Goal: Information Seeking & Learning: Learn about a topic

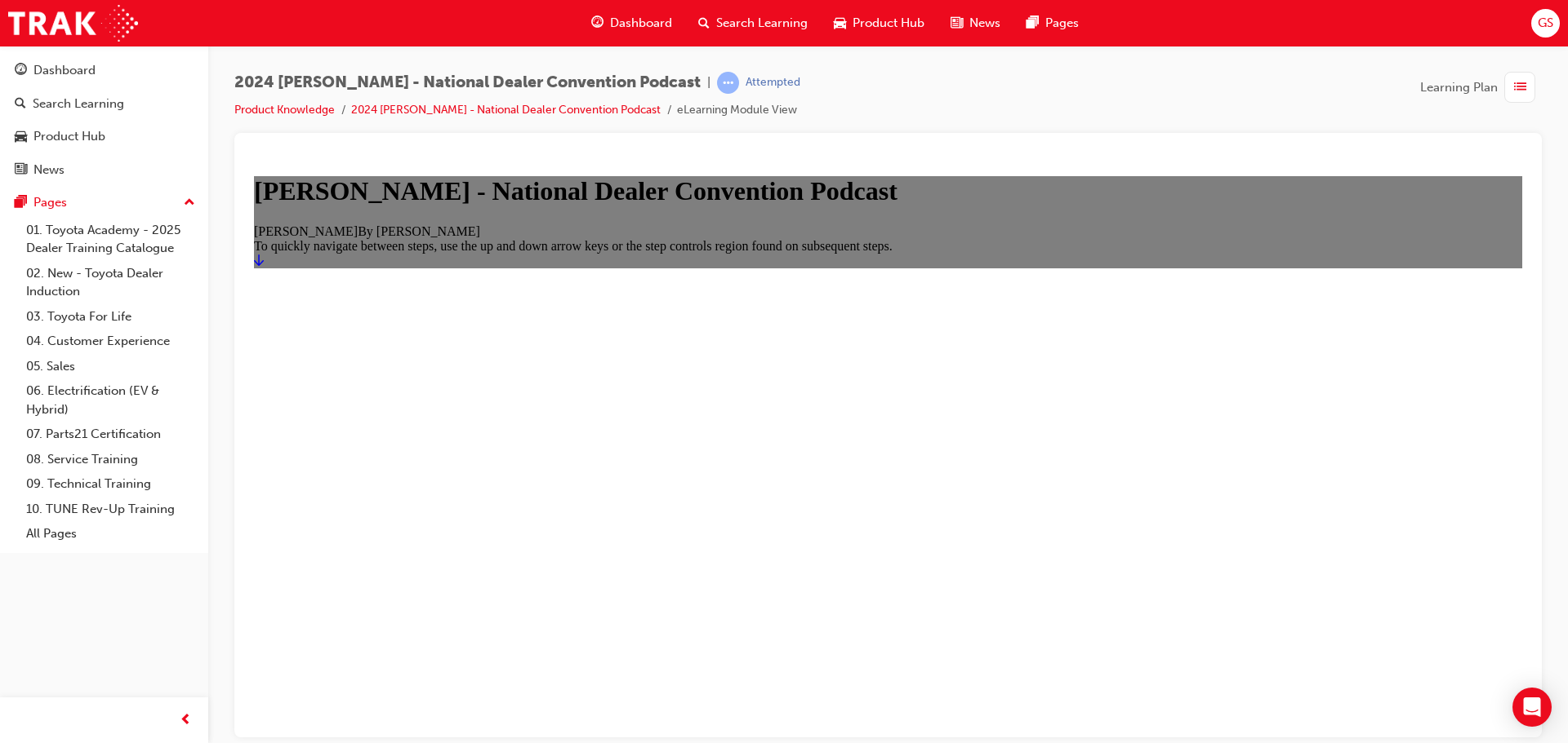
click at [264, 266] on icon "Start" at bounding box center [259, 260] width 10 height 13
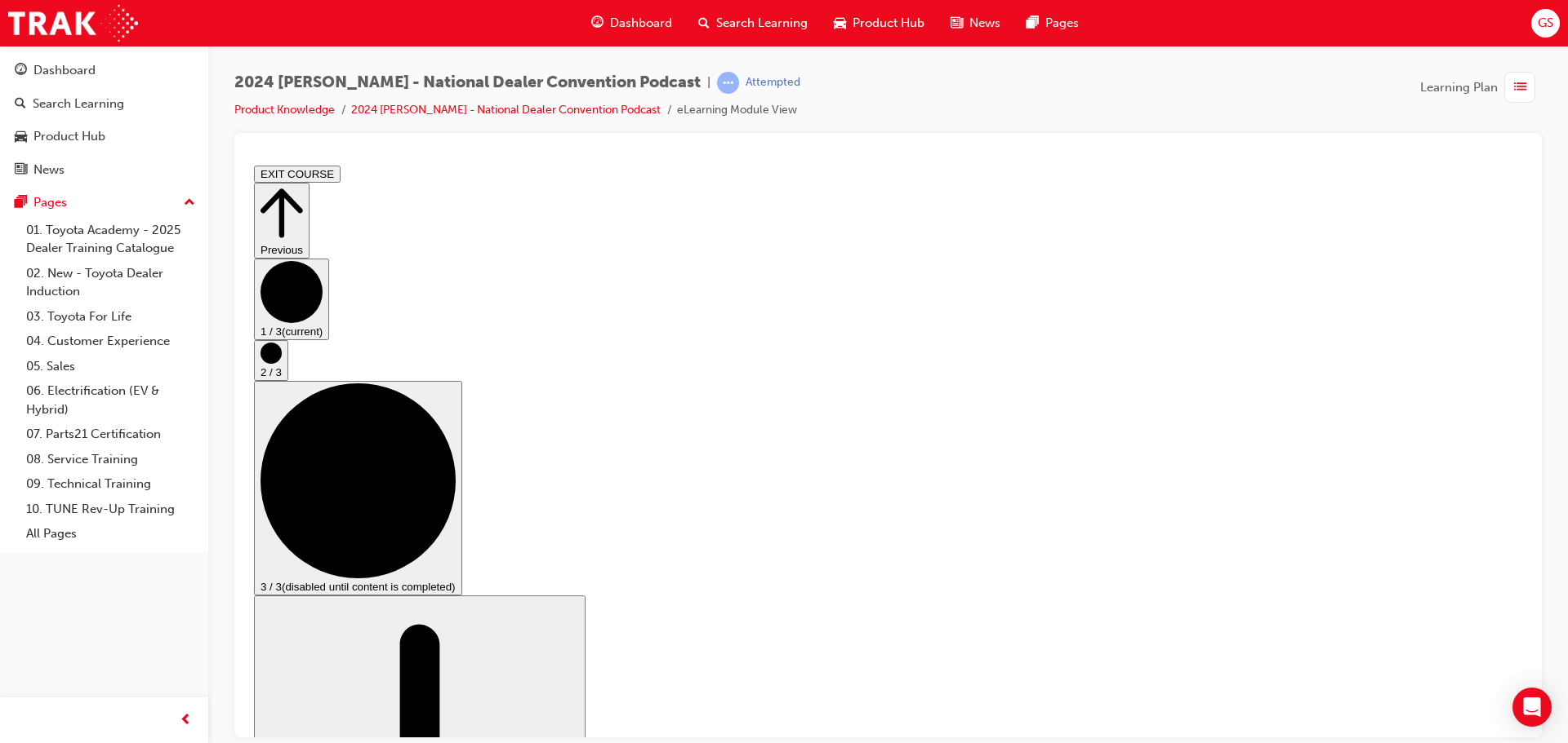
click at [282, 363] on circle "Step controls" at bounding box center [271, 352] width 21 height 21
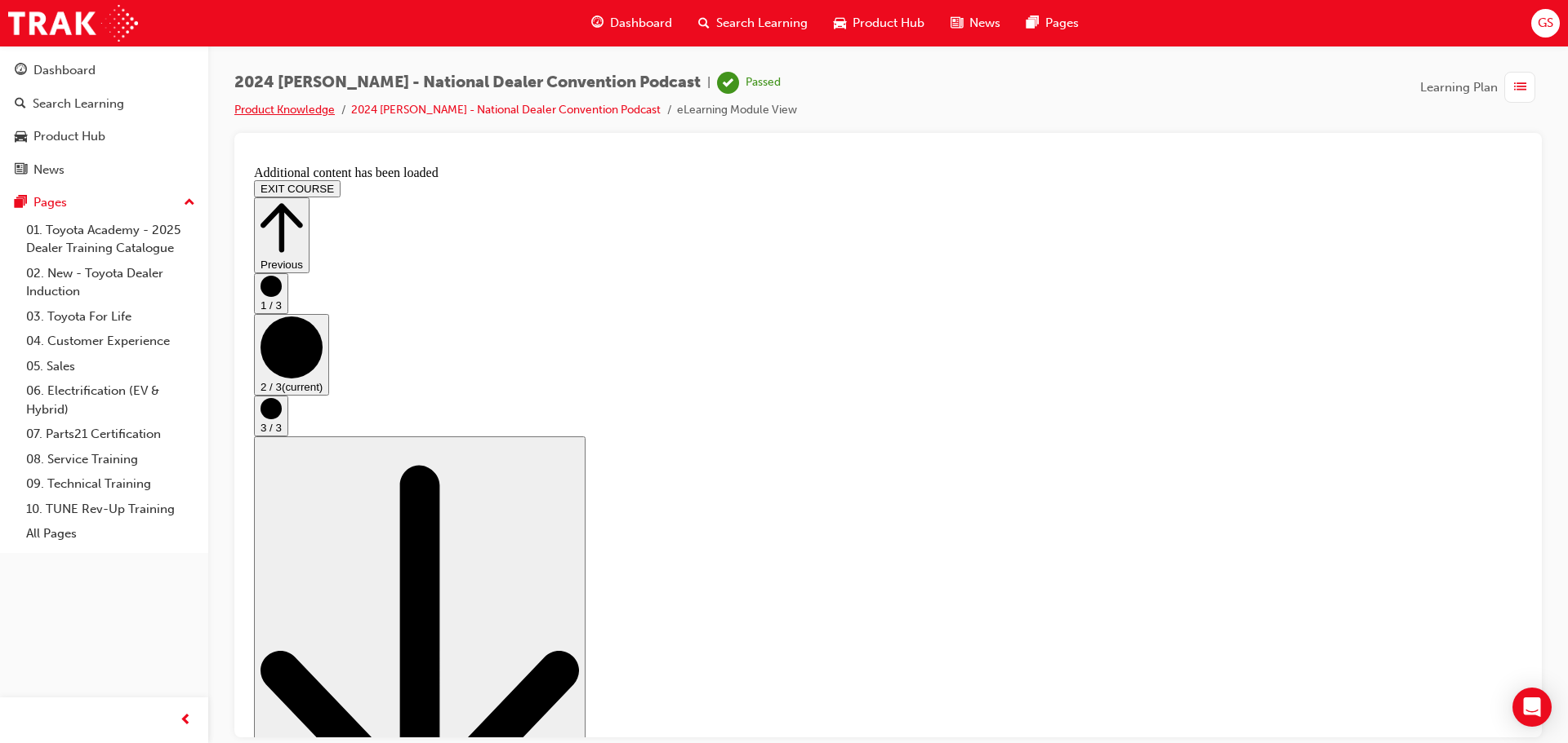
click at [274, 105] on link "Product Knowledge" at bounding box center [285, 110] width 101 height 14
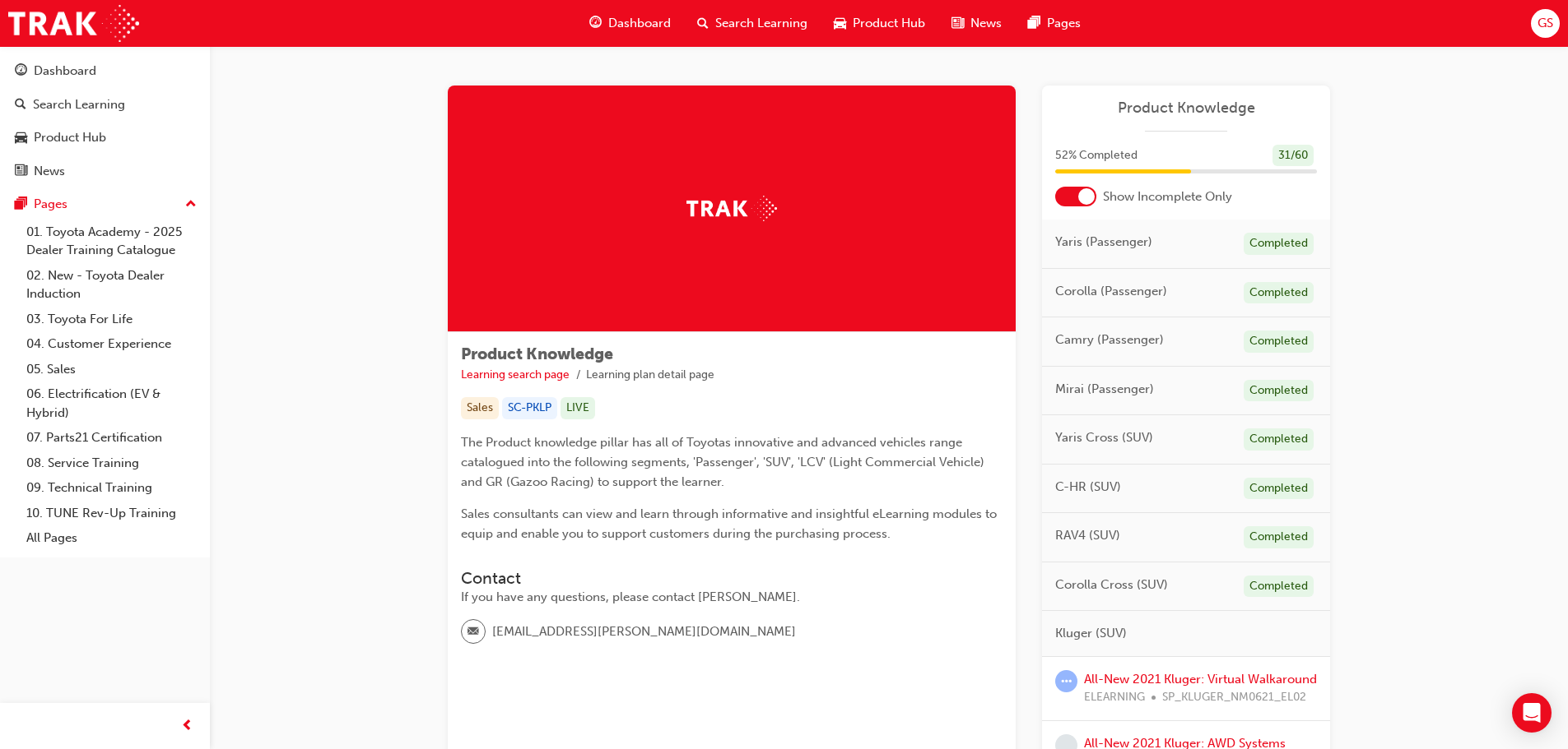
click at [623, 21] on span "Dashboard" at bounding box center [640, 23] width 63 height 19
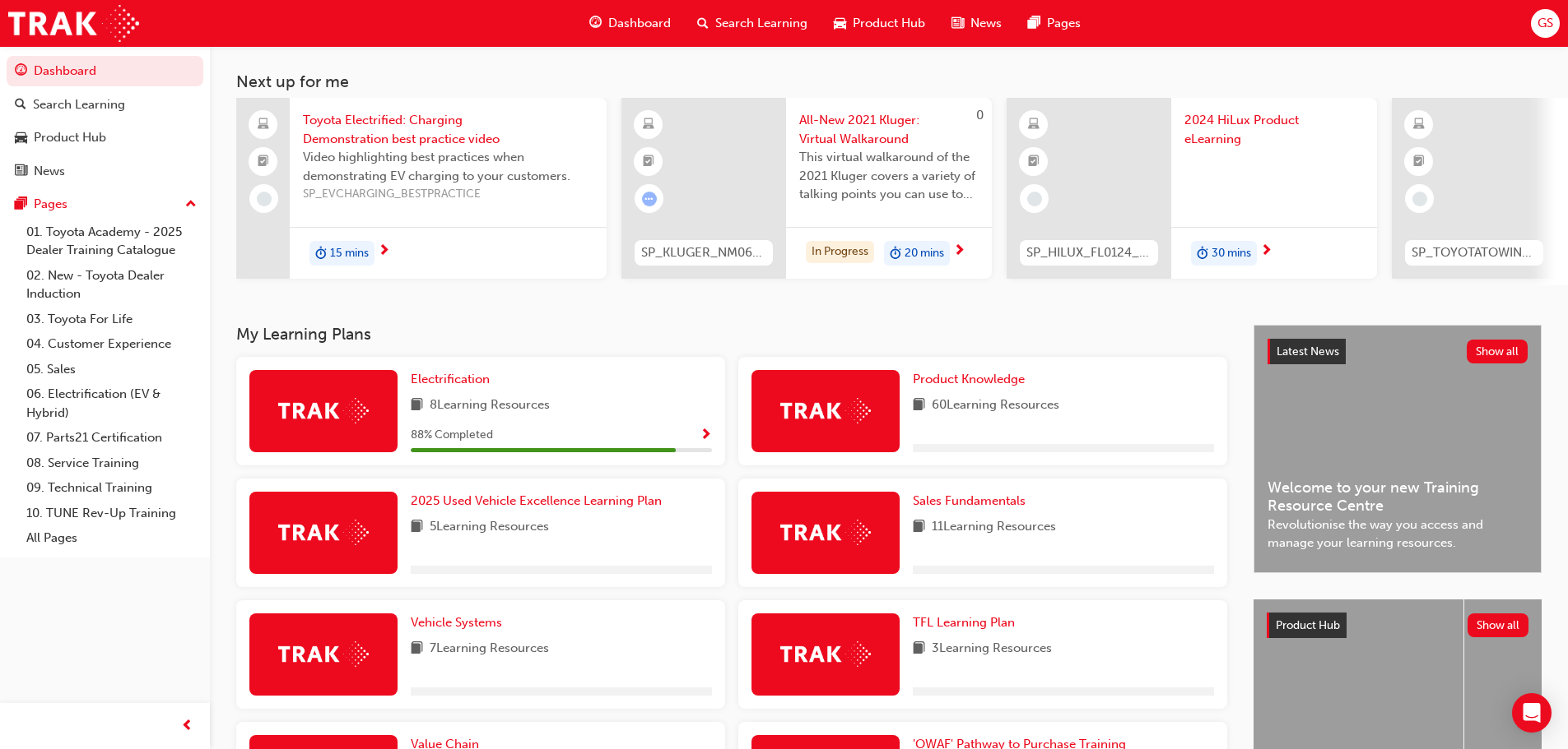
scroll to position [165, 0]
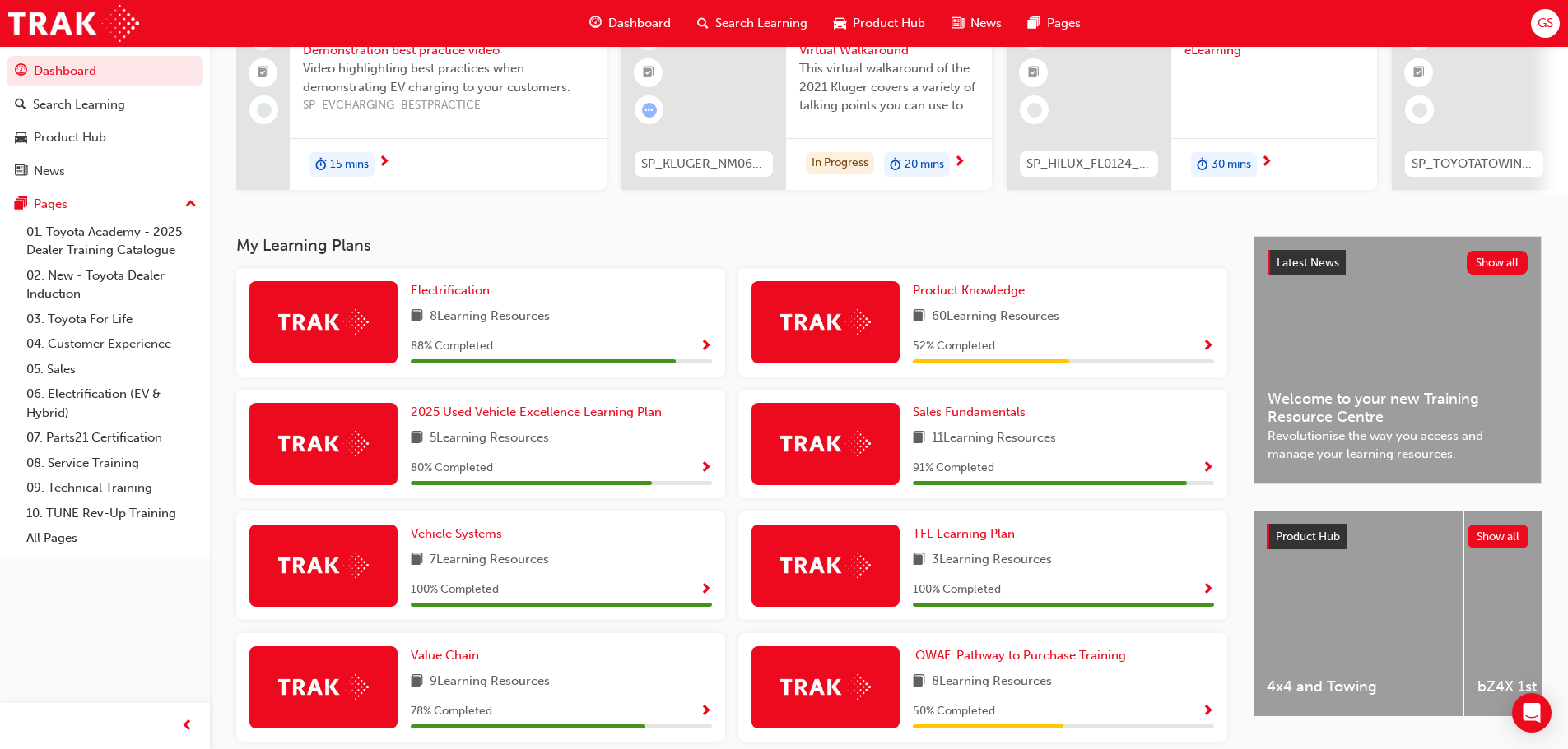
click at [1210, 352] on span "Show Progress" at bounding box center [1208, 347] width 13 height 14
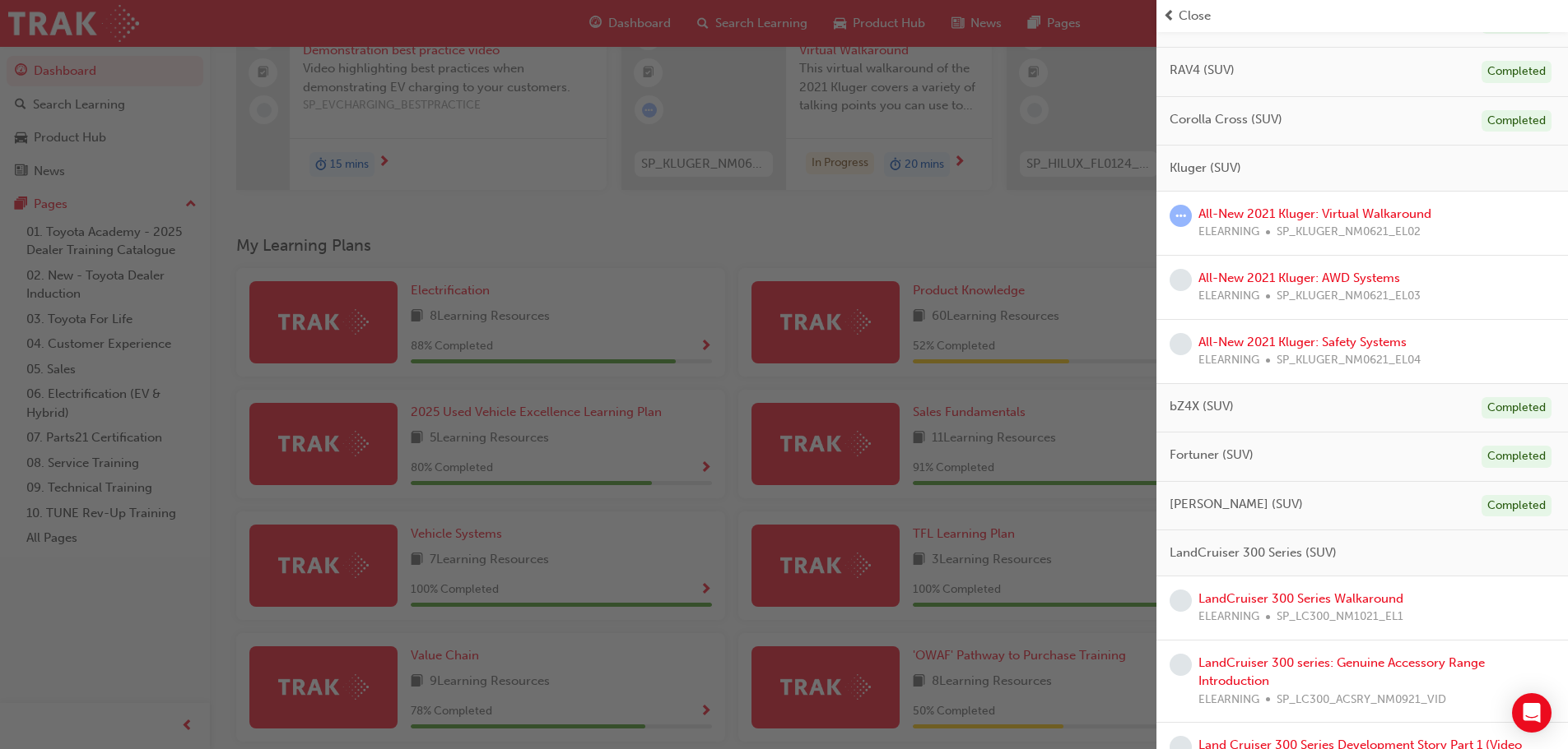
scroll to position [575, 0]
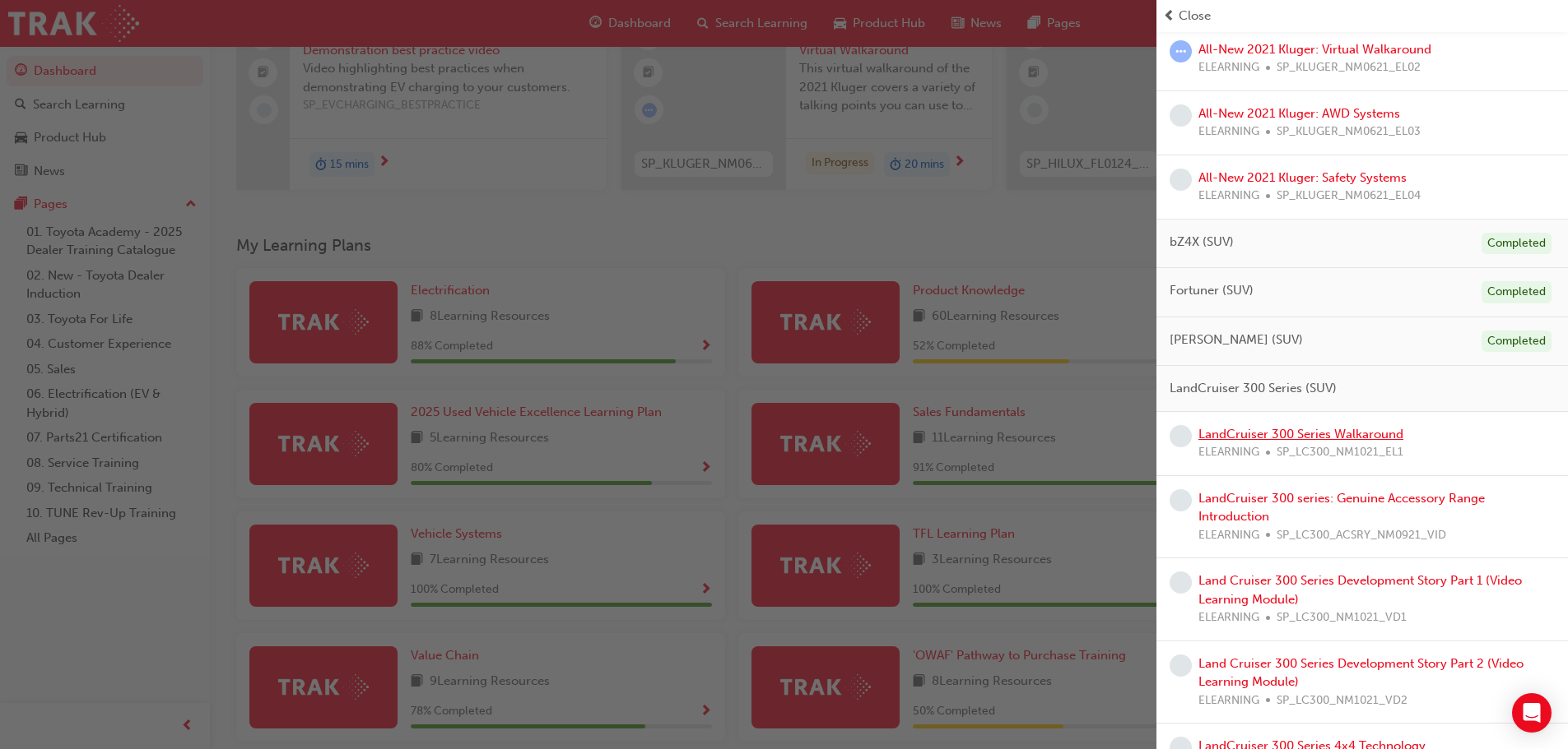
click at [1325, 437] on link "LandCruiser 300 Series Walkaround" at bounding box center [1301, 434] width 205 height 14
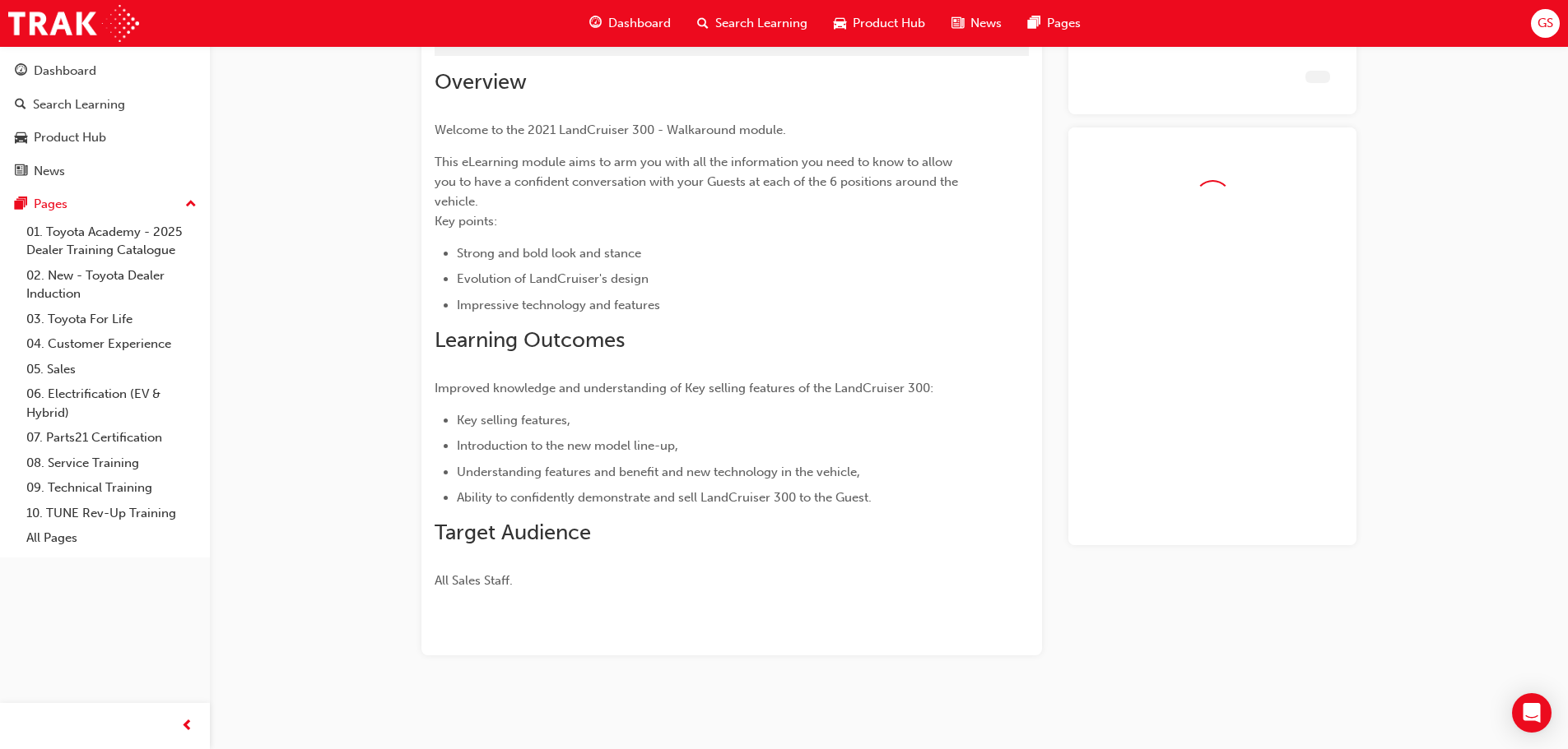
scroll to position [105, 0]
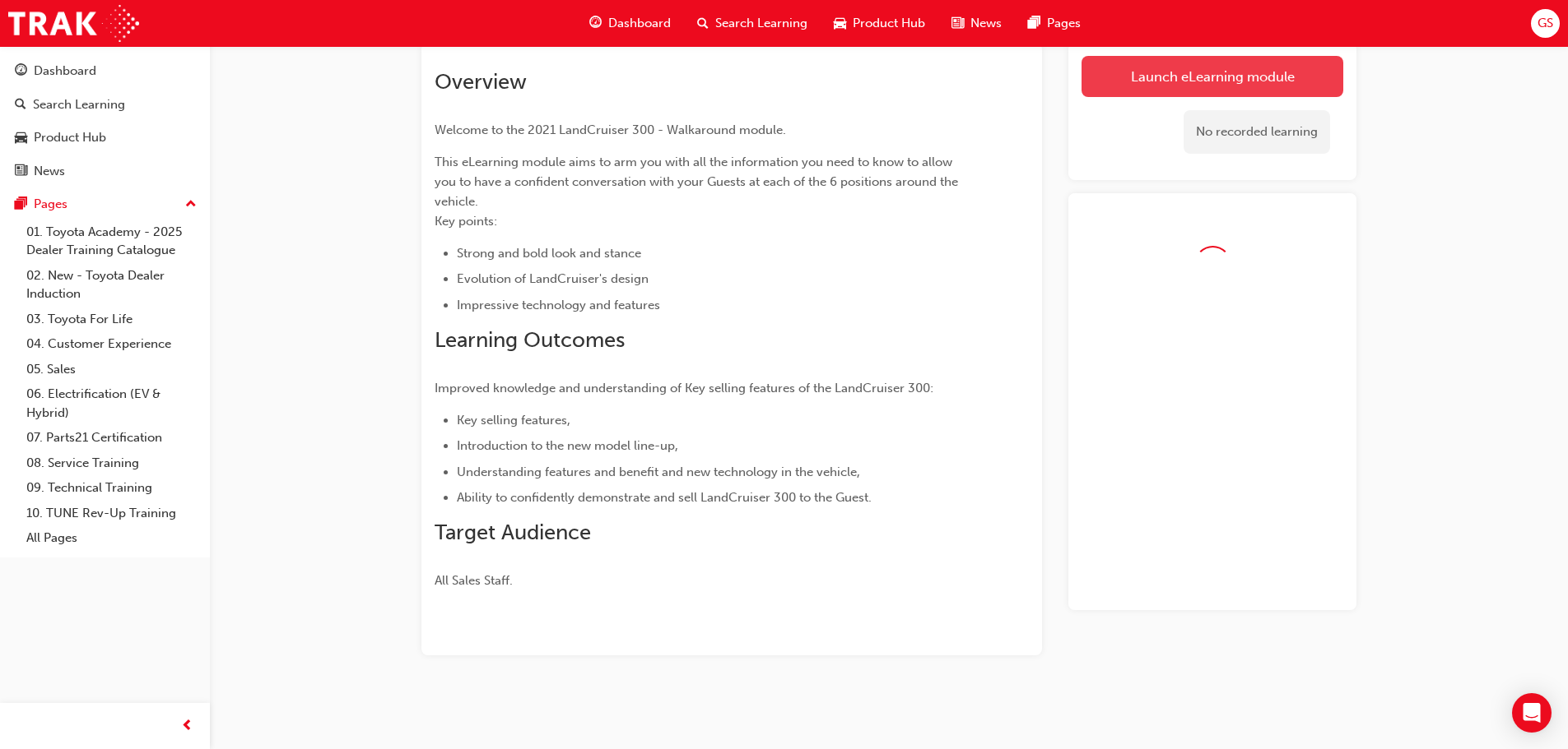
click at [1175, 74] on link "Launch eLearning module" at bounding box center [1212, 76] width 262 height 41
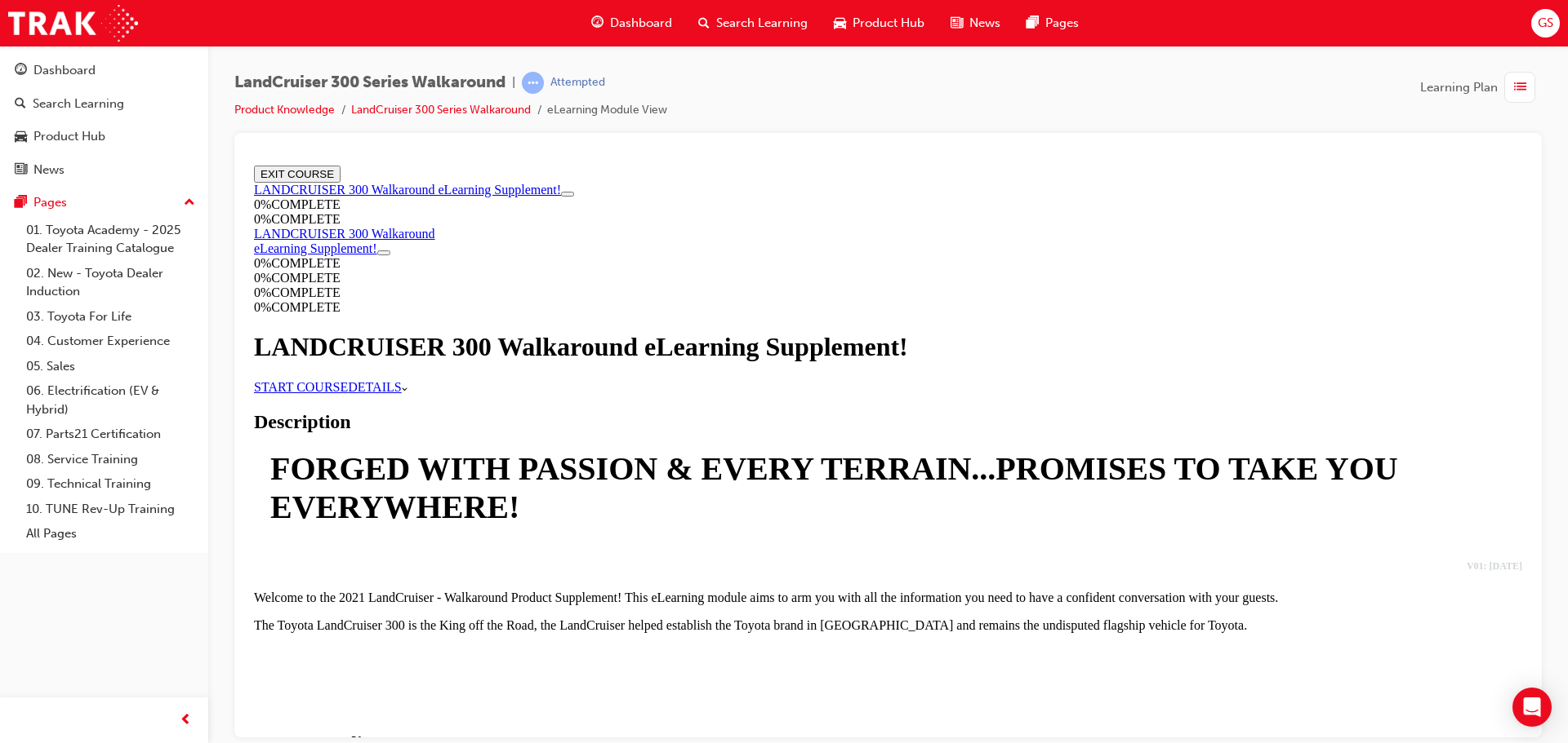
click at [348, 393] on link "START COURSE" at bounding box center [301, 386] width 94 height 14
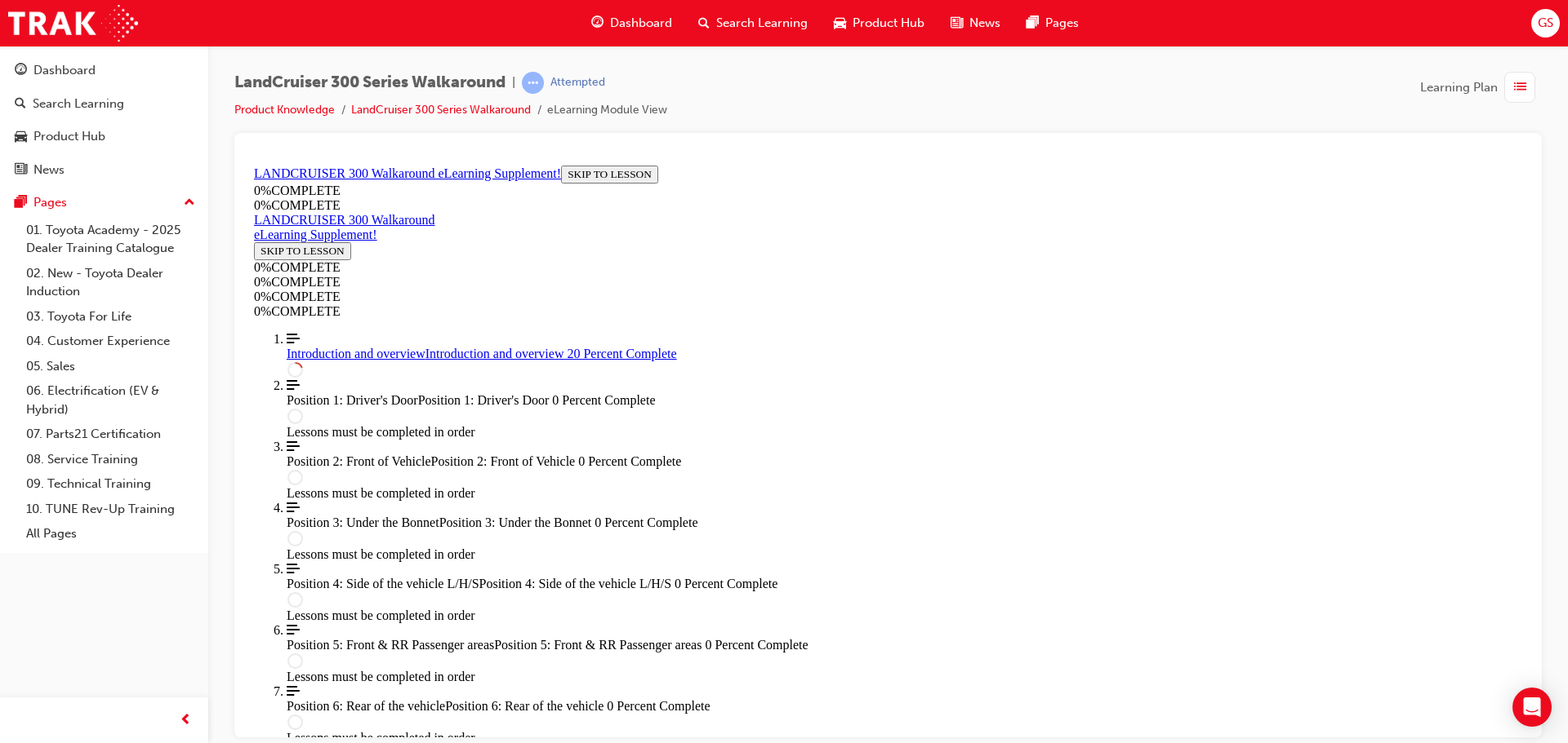
scroll to position [791, 0]
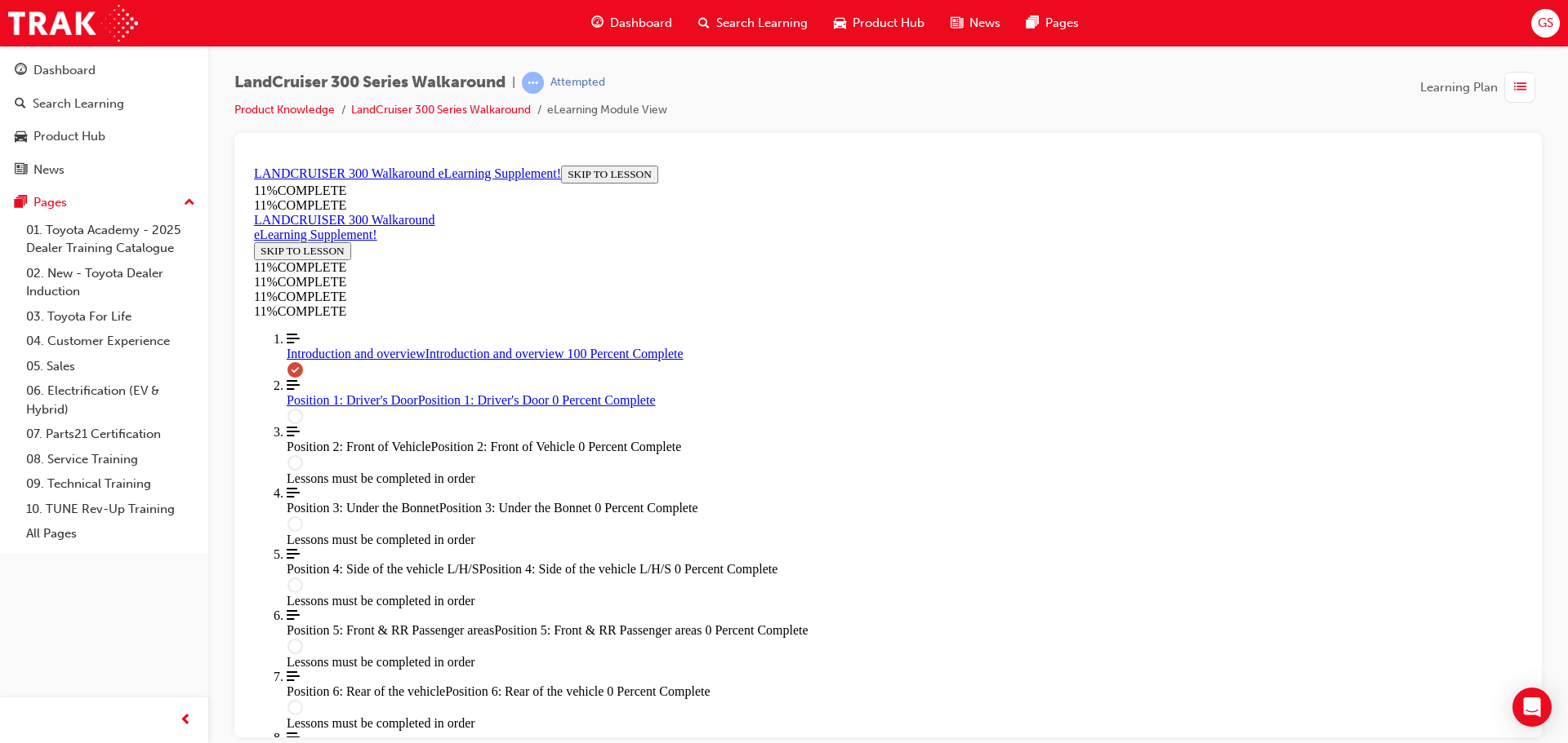
scroll to position [2024, 0]
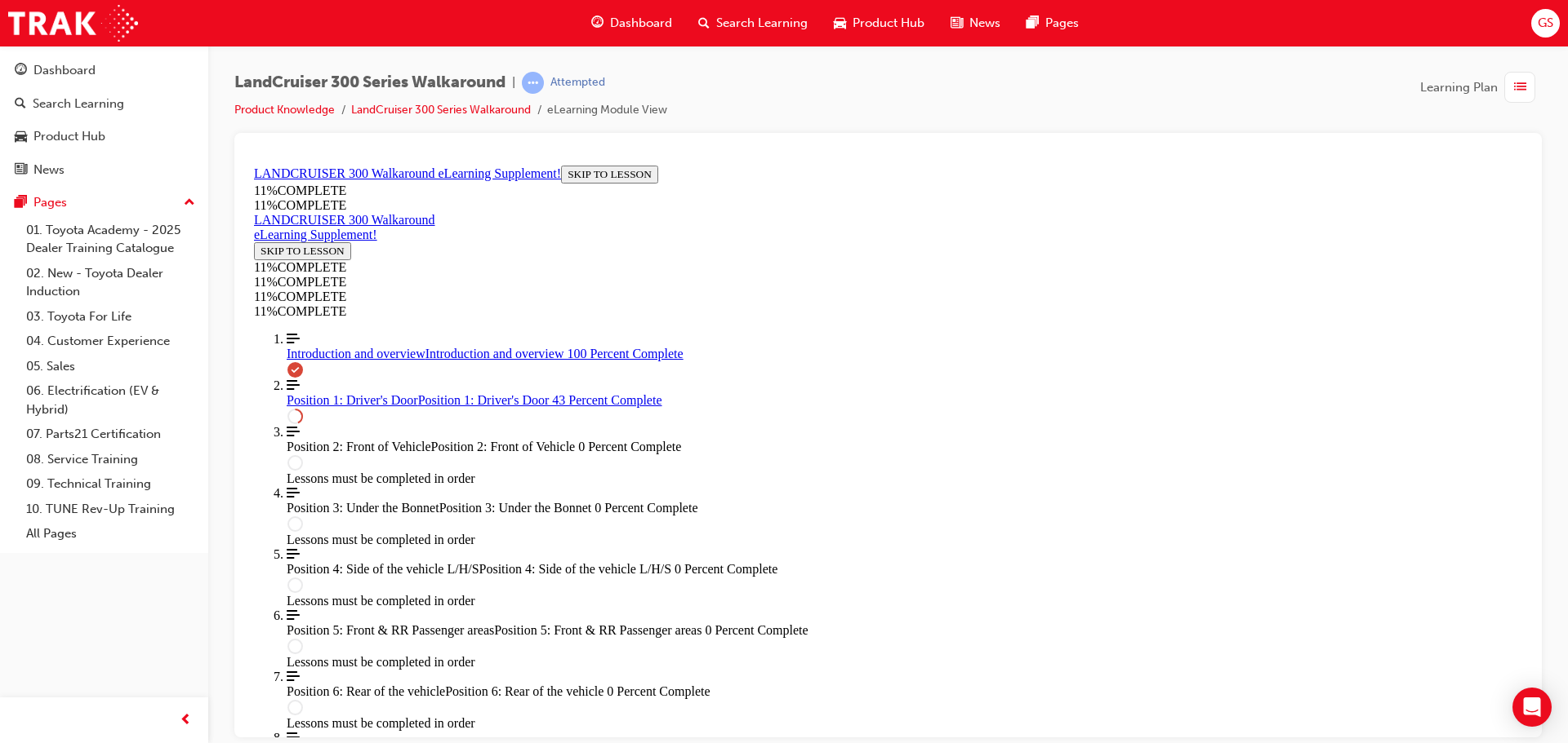
scroll to position [734, 0]
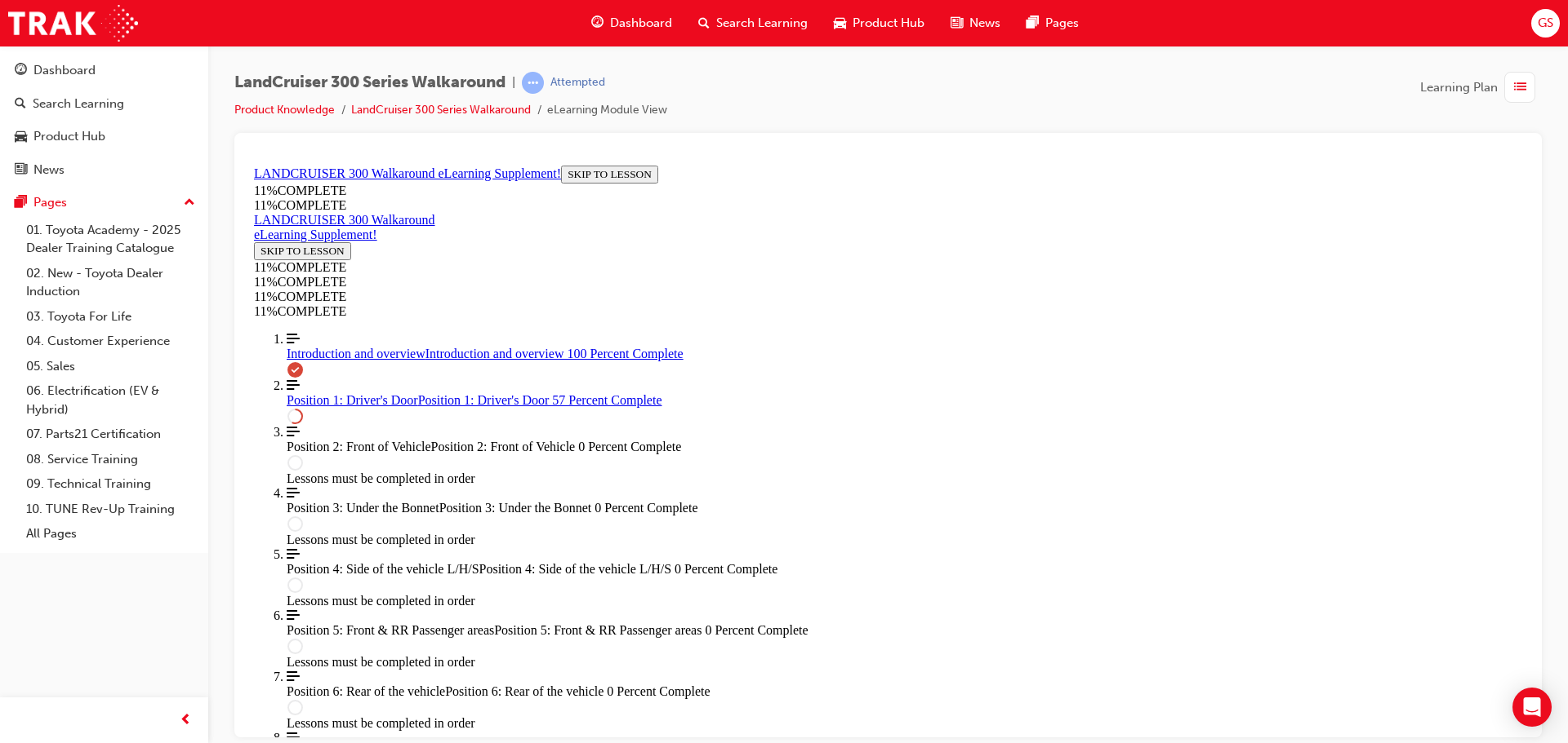
drag, startPoint x: 903, startPoint y: 451, endPoint x: 1012, endPoint y: 368, distance: 137.0
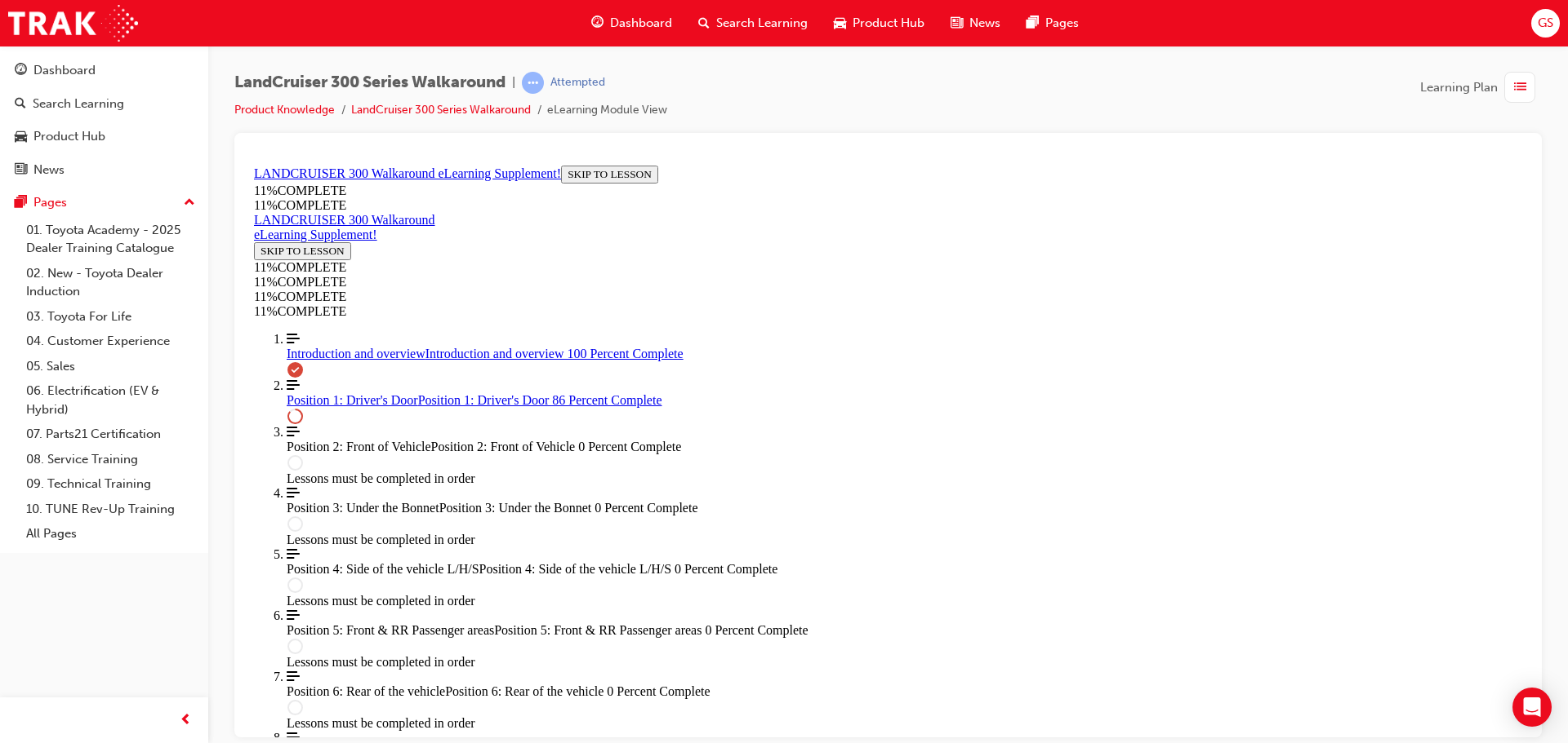
drag, startPoint x: 915, startPoint y: 451, endPoint x: 1005, endPoint y: 458, distance: 90.3
drag, startPoint x: 935, startPoint y: 521, endPoint x: 1023, endPoint y: 529, distance: 88.4
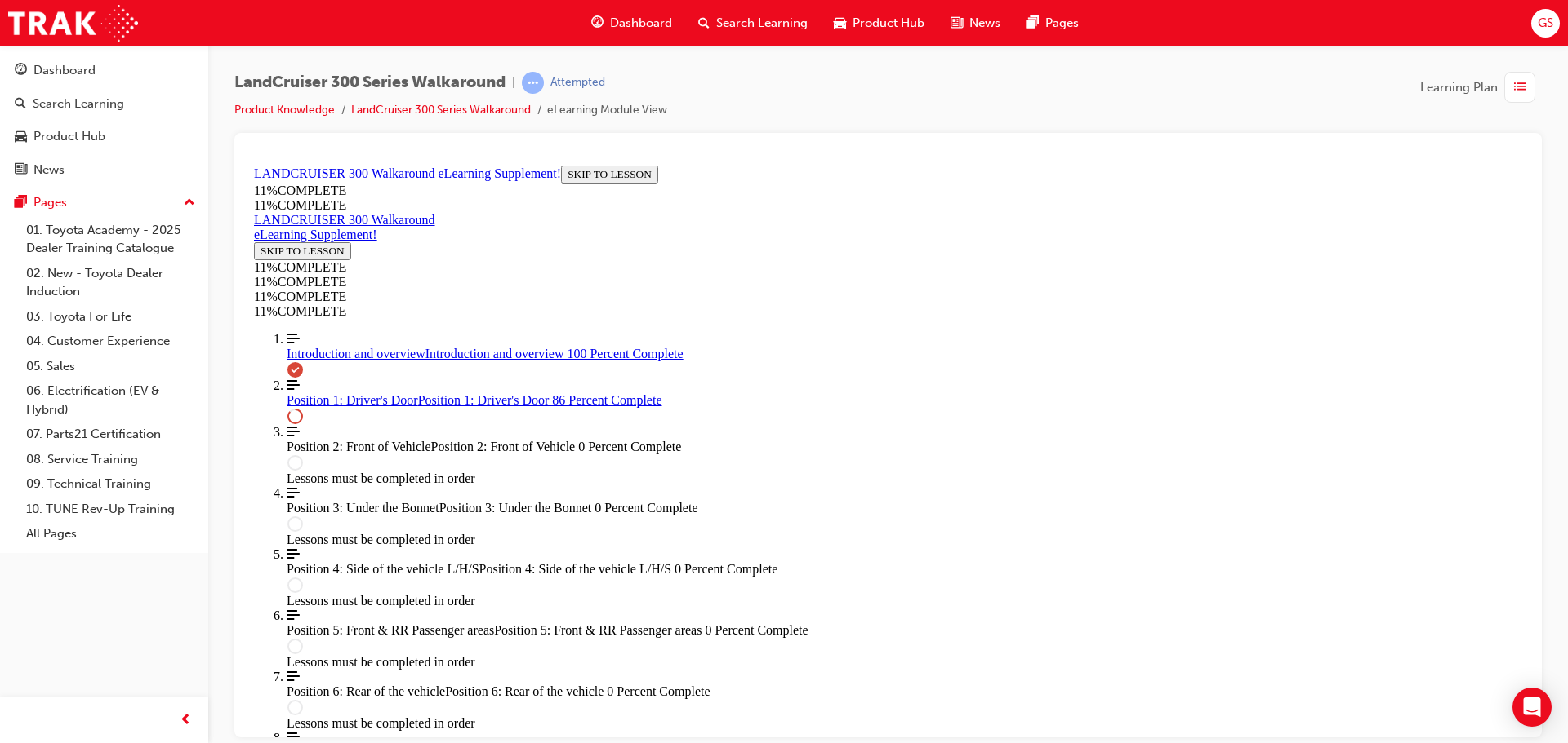
drag, startPoint x: 886, startPoint y: 459, endPoint x: 995, endPoint y: 373, distance: 138.8
drag, startPoint x: 926, startPoint y: 464, endPoint x: 975, endPoint y: 462, distance: 49.0
drag, startPoint x: 927, startPoint y: 531, endPoint x: 983, endPoint y: 526, distance: 56.2
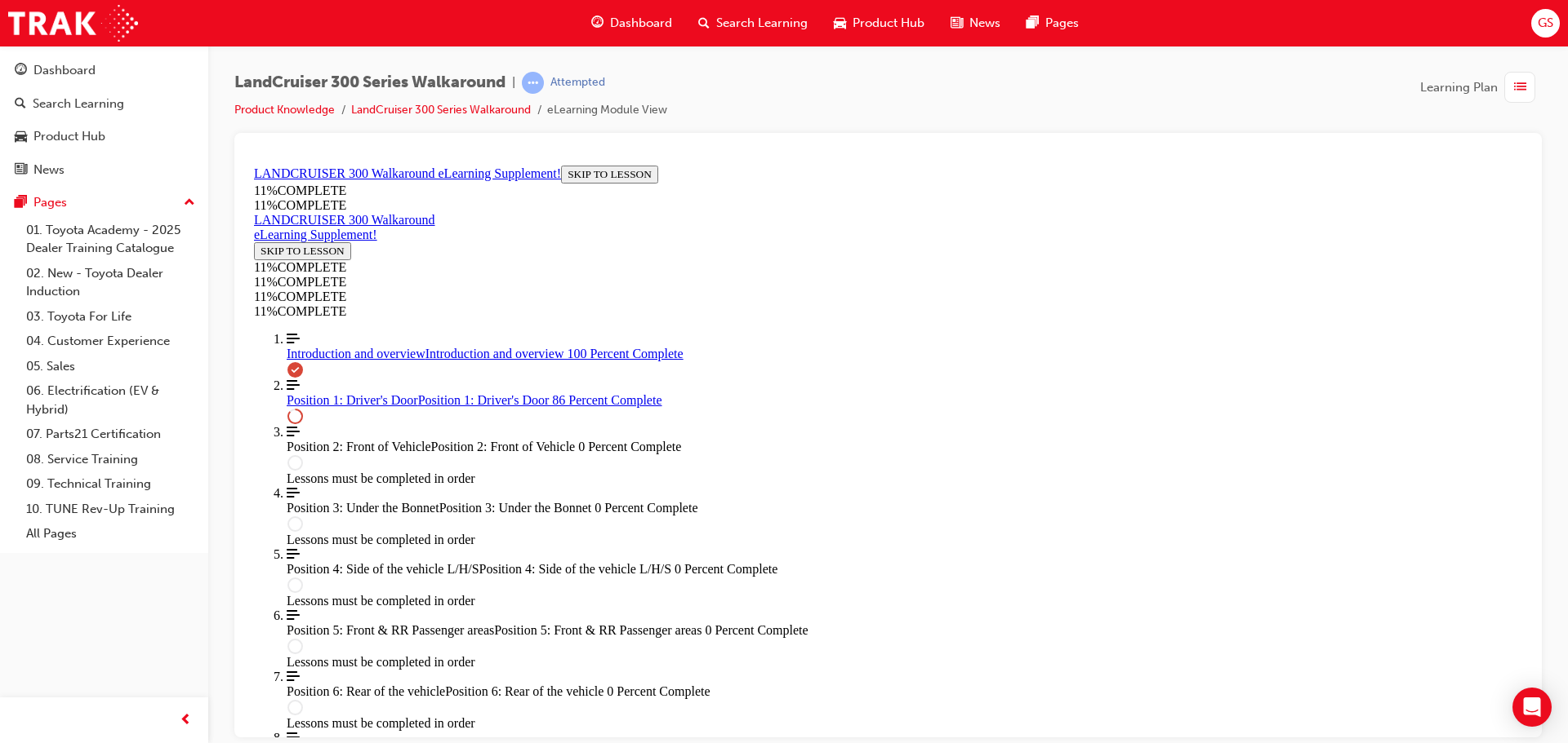
drag, startPoint x: 882, startPoint y: 385, endPoint x: 986, endPoint y: 458, distance: 127.1
drag, startPoint x: 876, startPoint y: 392, endPoint x: 925, endPoint y: 393, distance: 49.0
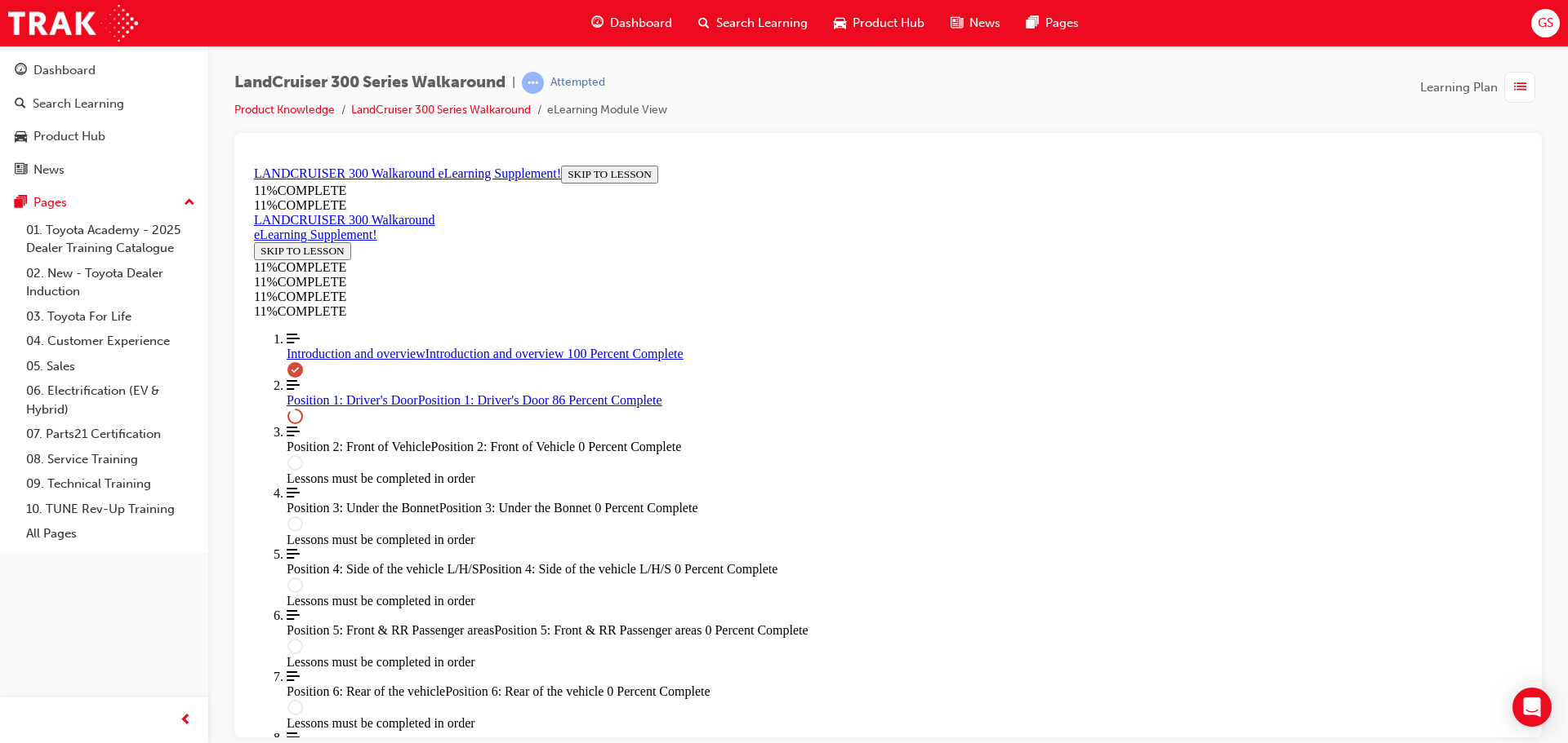
drag, startPoint x: 886, startPoint y: 532, endPoint x: 961, endPoint y: 535, distance: 75.1
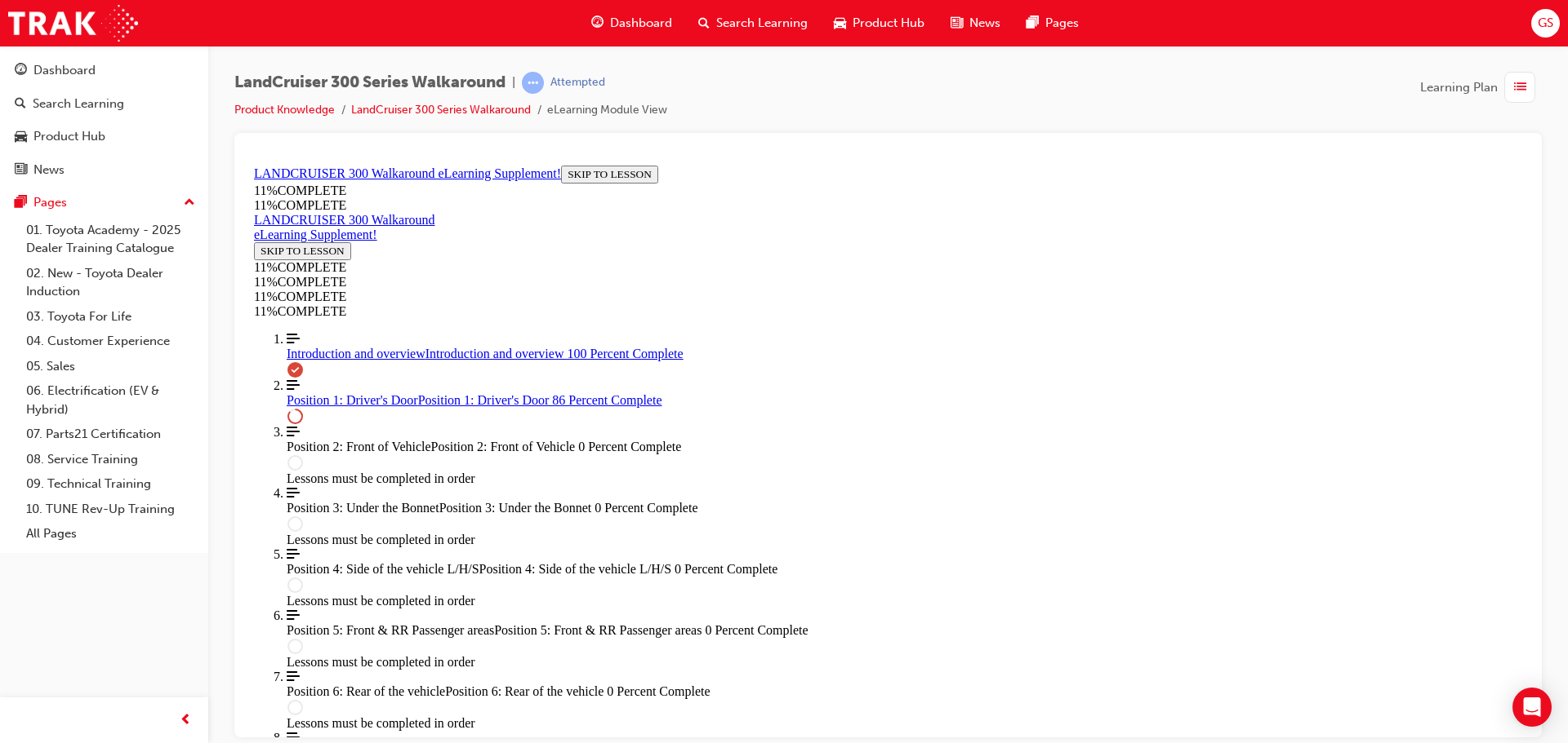
drag, startPoint x: 901, startPoint y: 465, endPoint x: 989, endPoint y: 381, distance: 121.7
drag, startPoint x: 903, startPoint y: 466, endPoint x: 957, endPoint y: 469, distance: 54.1
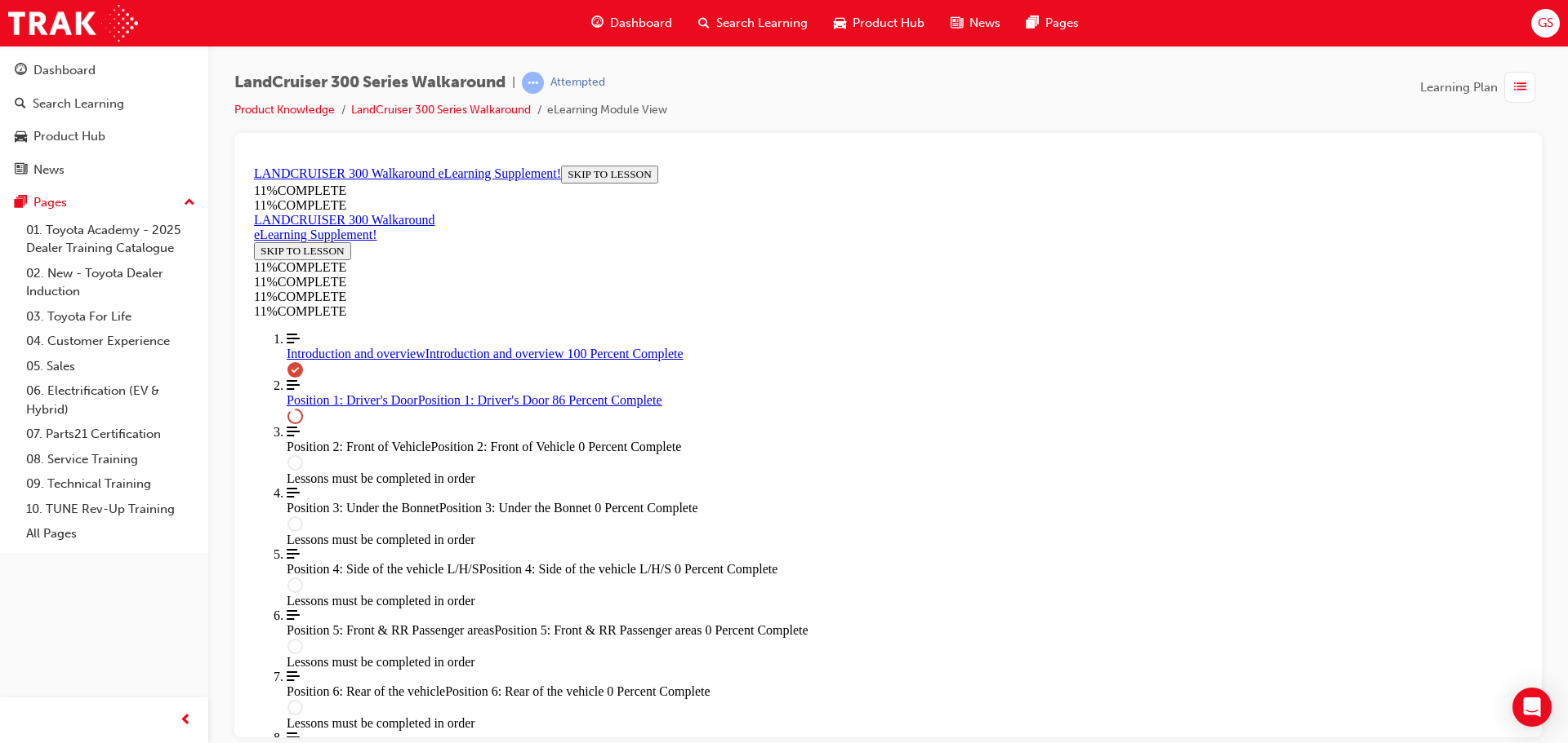
drag, startPoint x: 907, startPoint y: 523, endPoint x: 983, endPoint y: 530, distance: 76.3
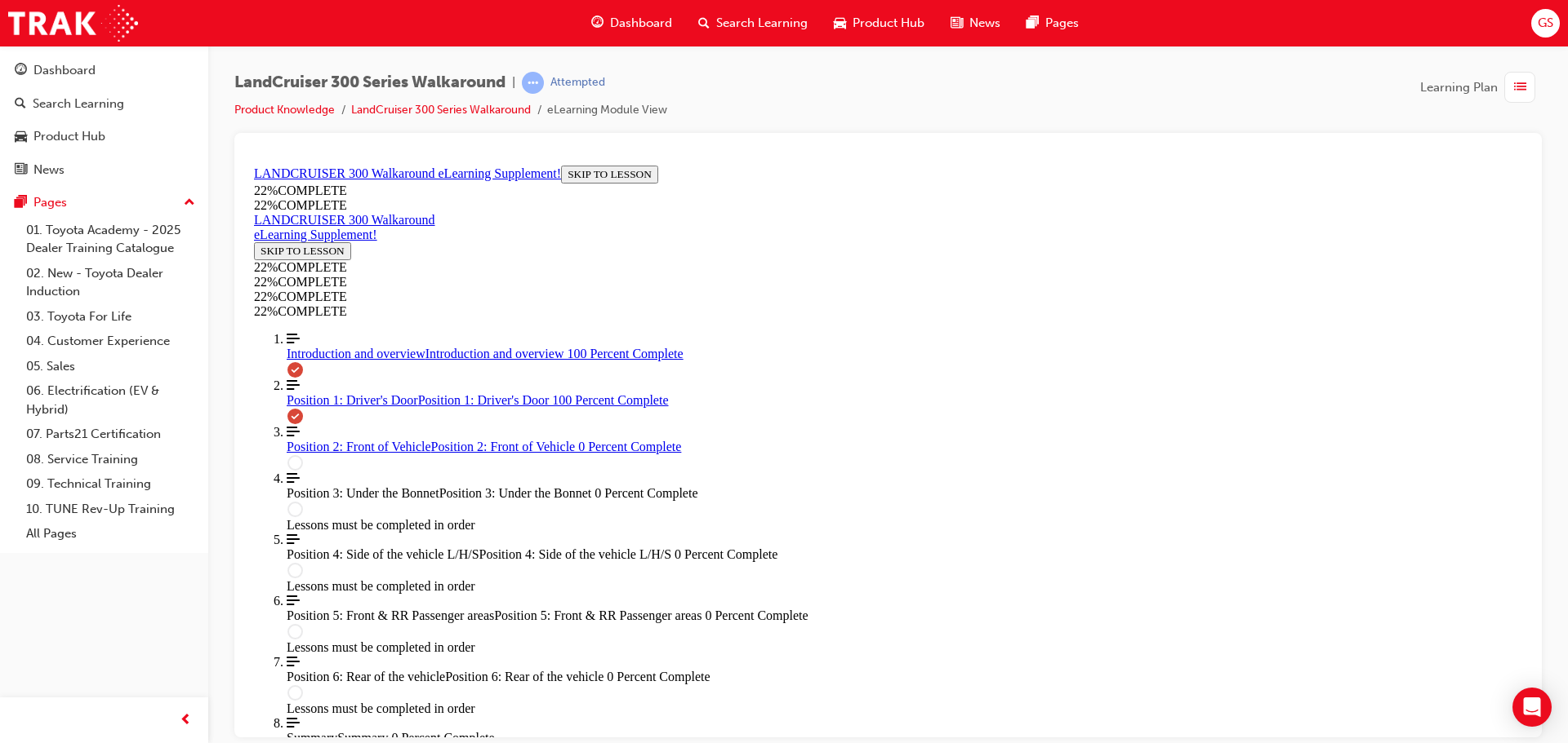
scroll to position [2337, 0]
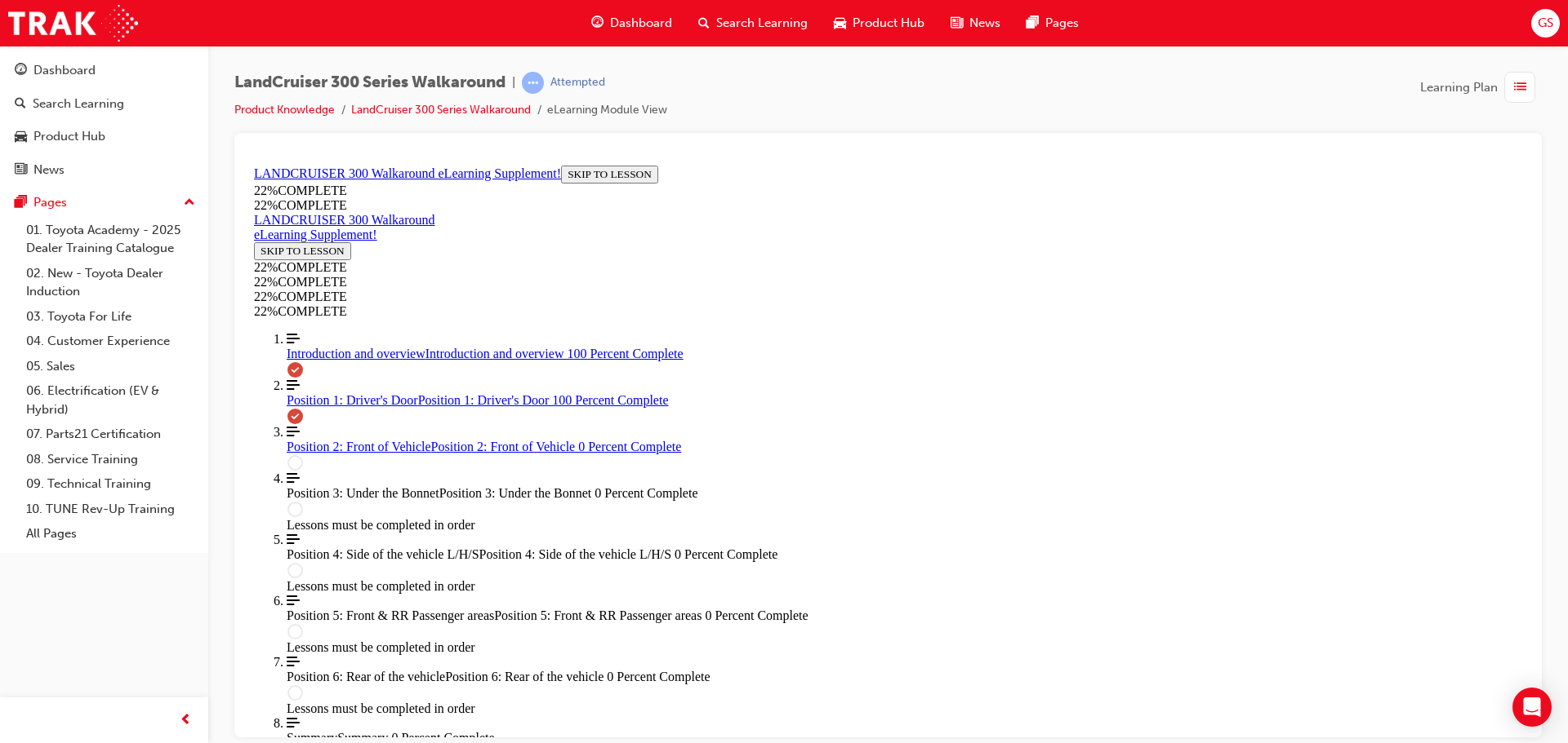
scroll to position [2500, 0]
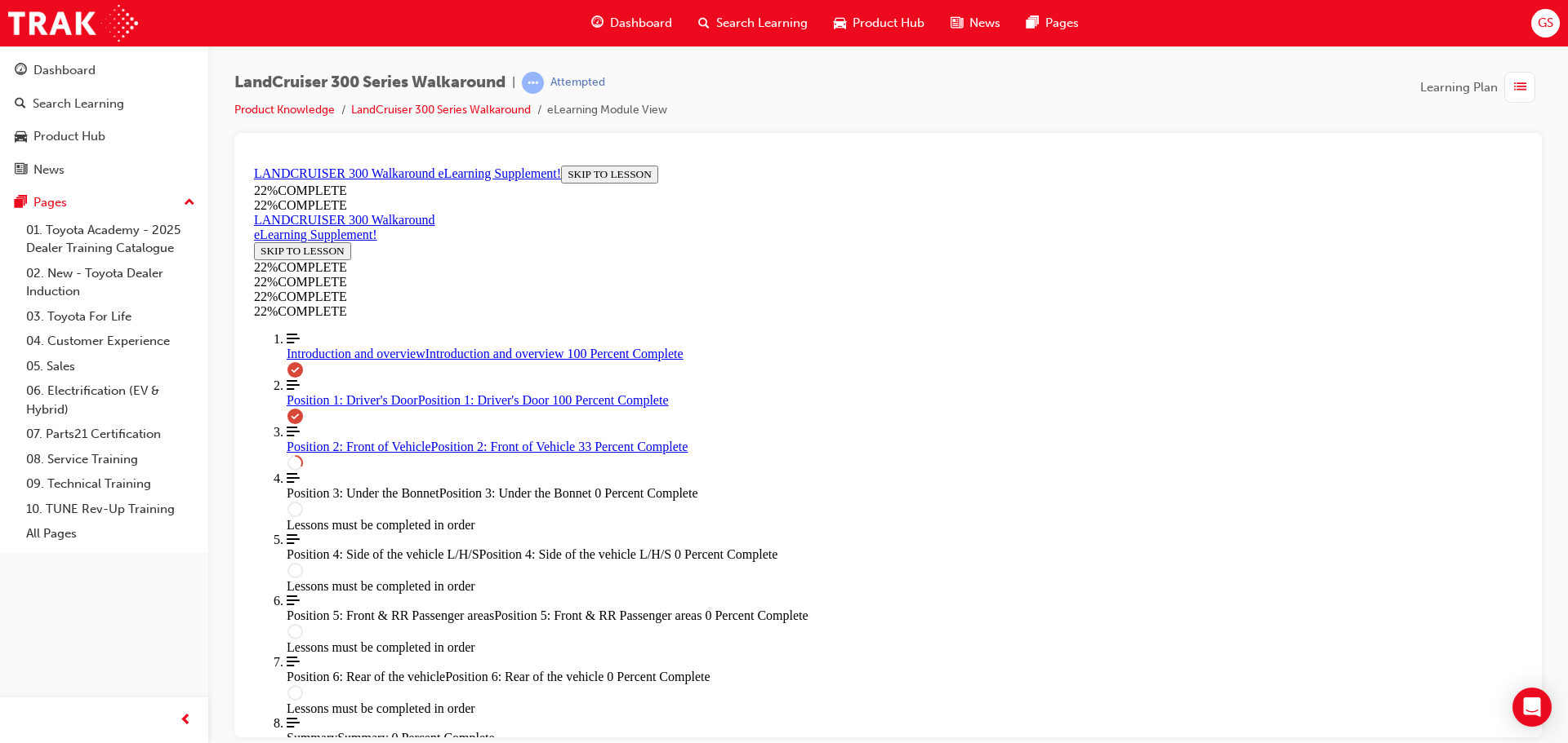
scroll to position [872, 0]
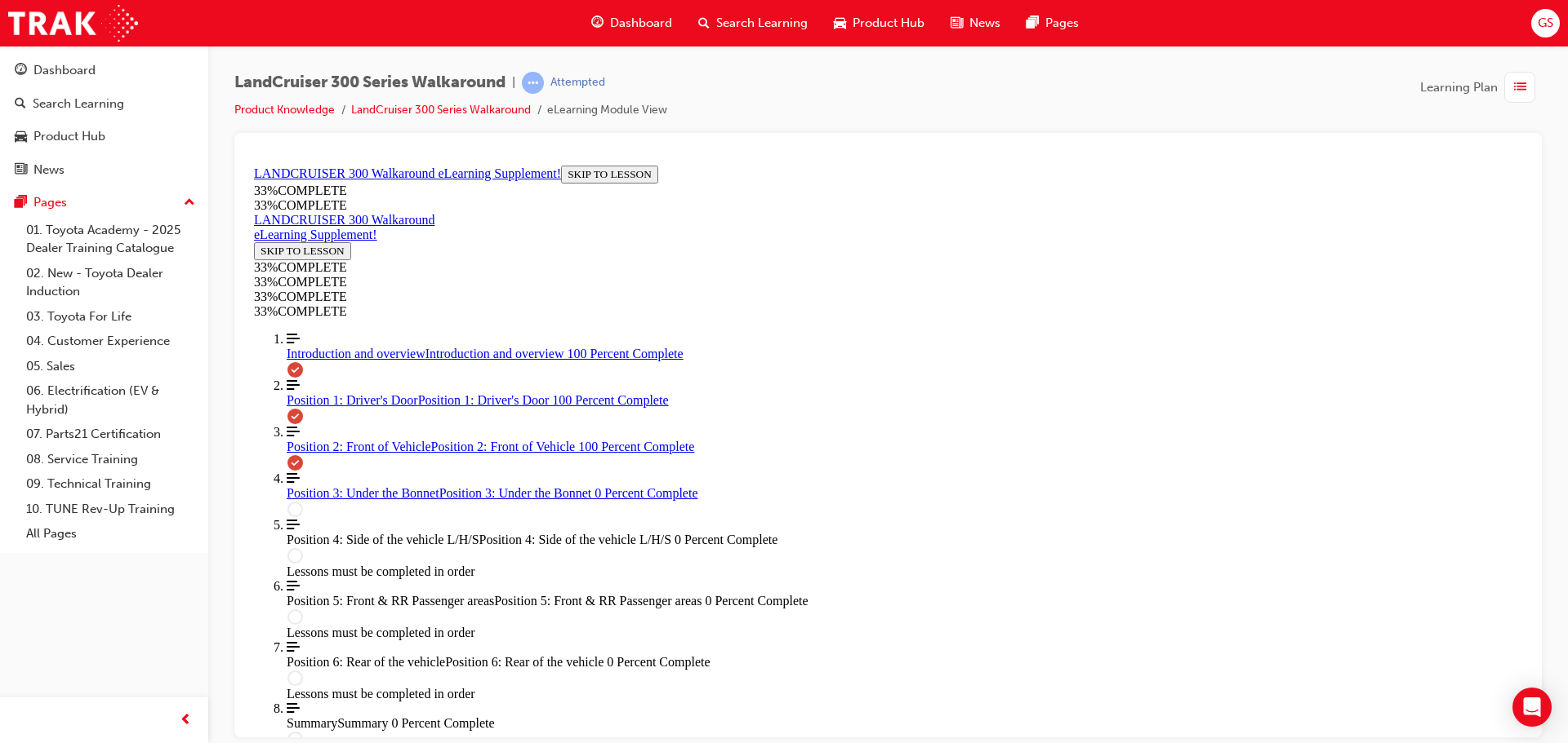
scroll to position [2094, 0]
